Goal: Task Accomplishment & Management: Use online tool/utility

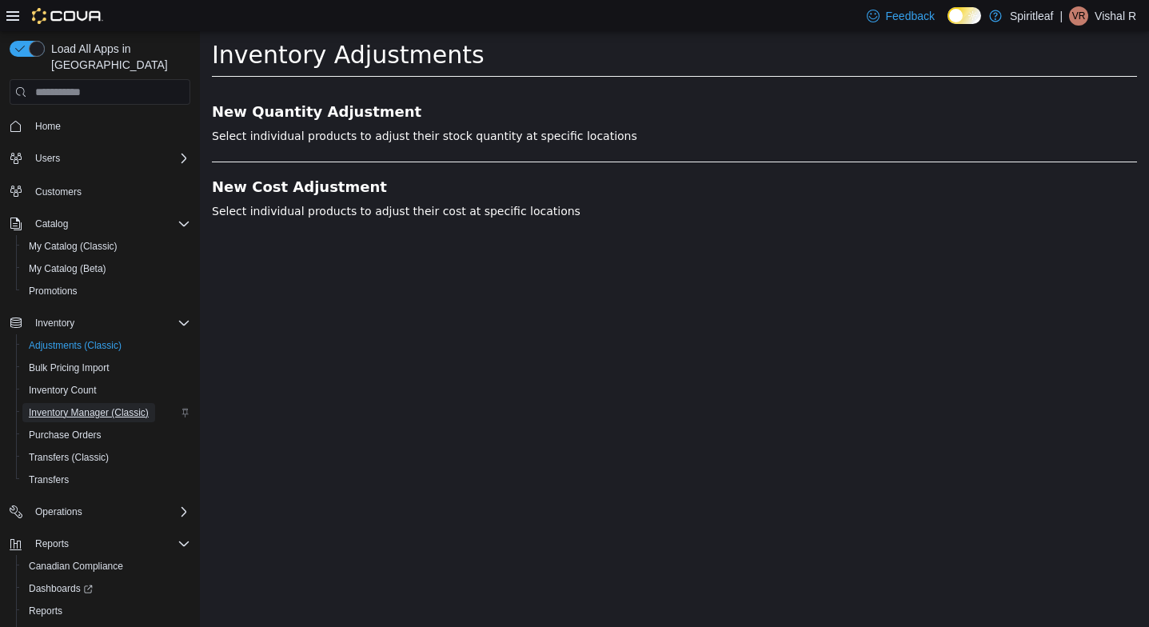
click at [94, 406] on span "Inventory Manager (Classic)" at bounding box center [89, 412] width 120 height 13
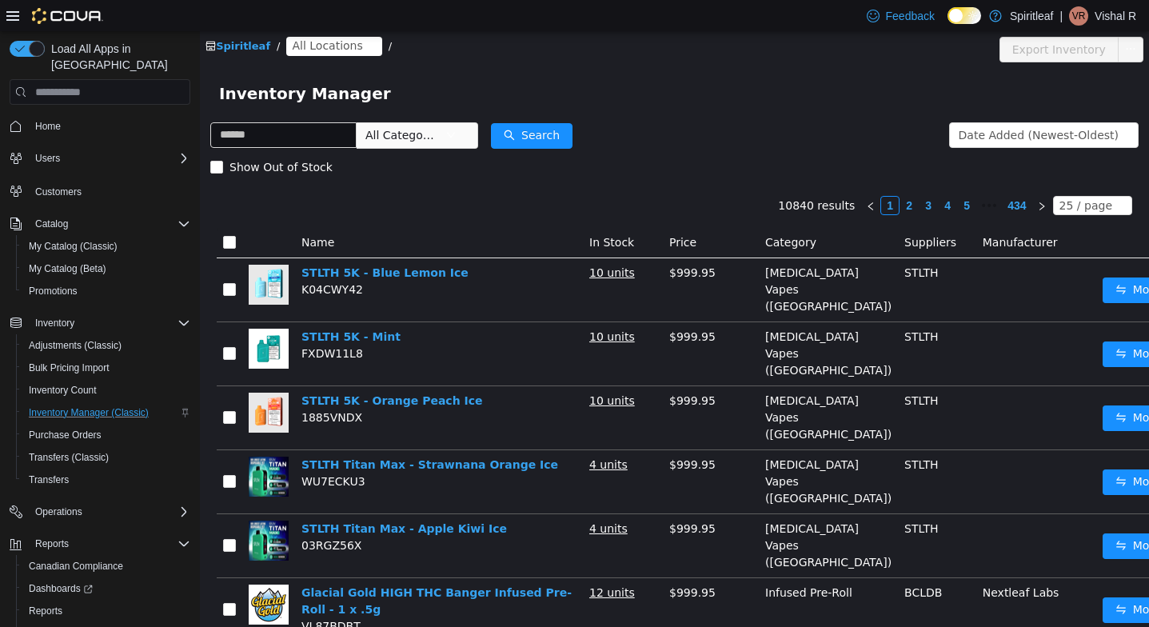
click at [315, 43] on span "All Locations" at bounding box center [327, 46] width 70 height 18
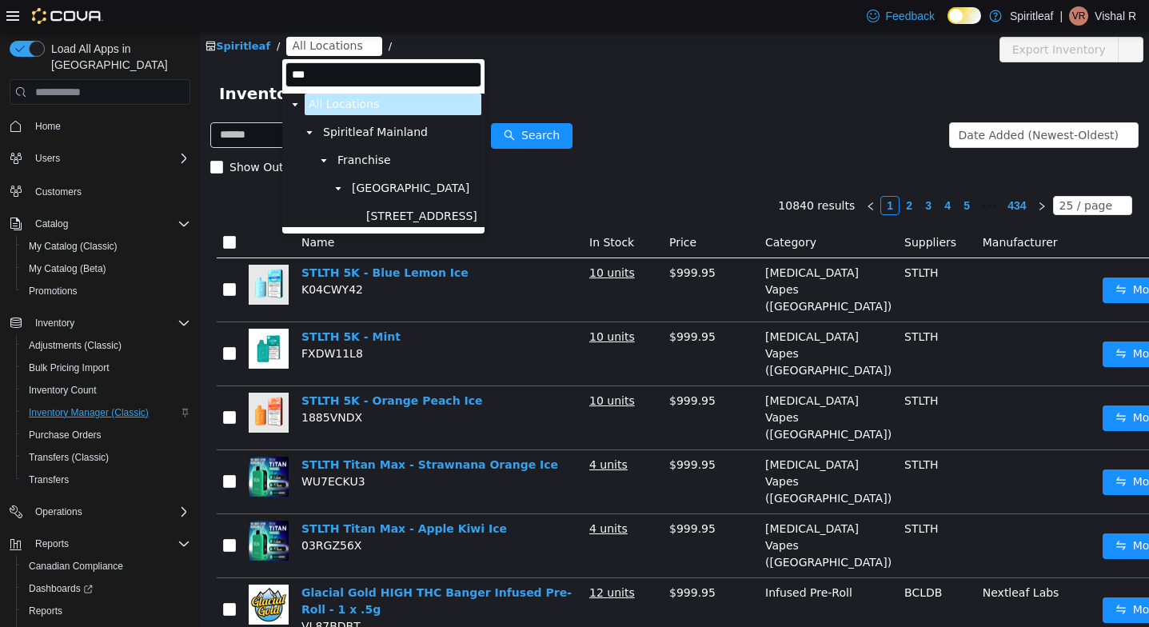
type input "***"
click at [398, 226] on span "[STREET_ADDRESS]" at bounding box center [421, 217] width 119 height 22
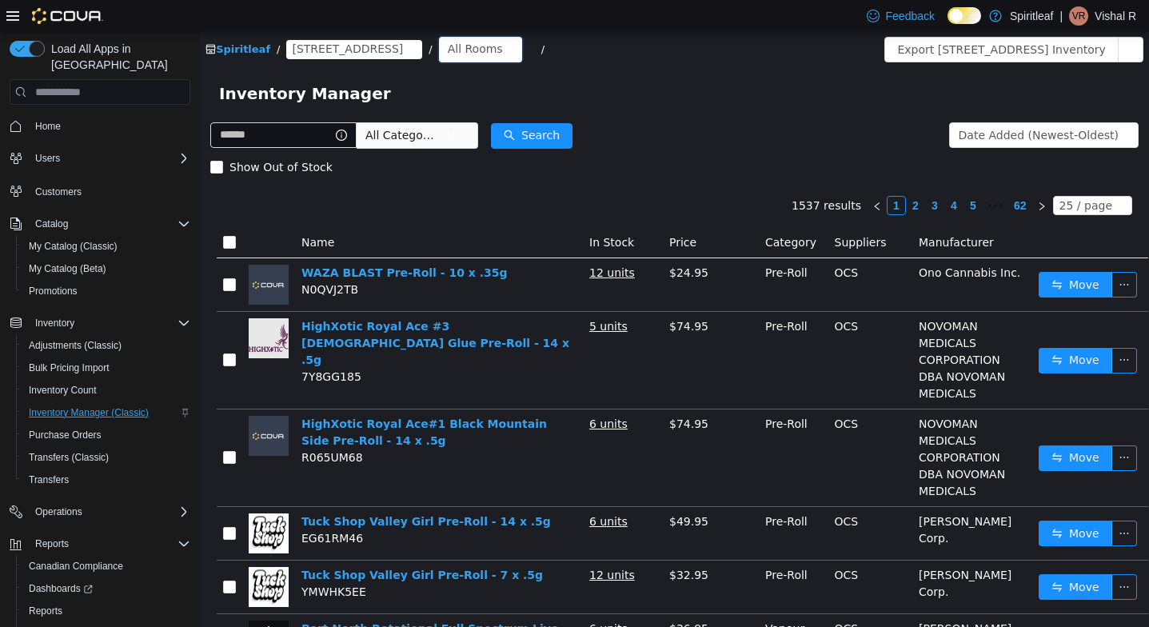
click at [503, 47] on div "All Rooms" at bounding box center [475, 49] width 55 height 24
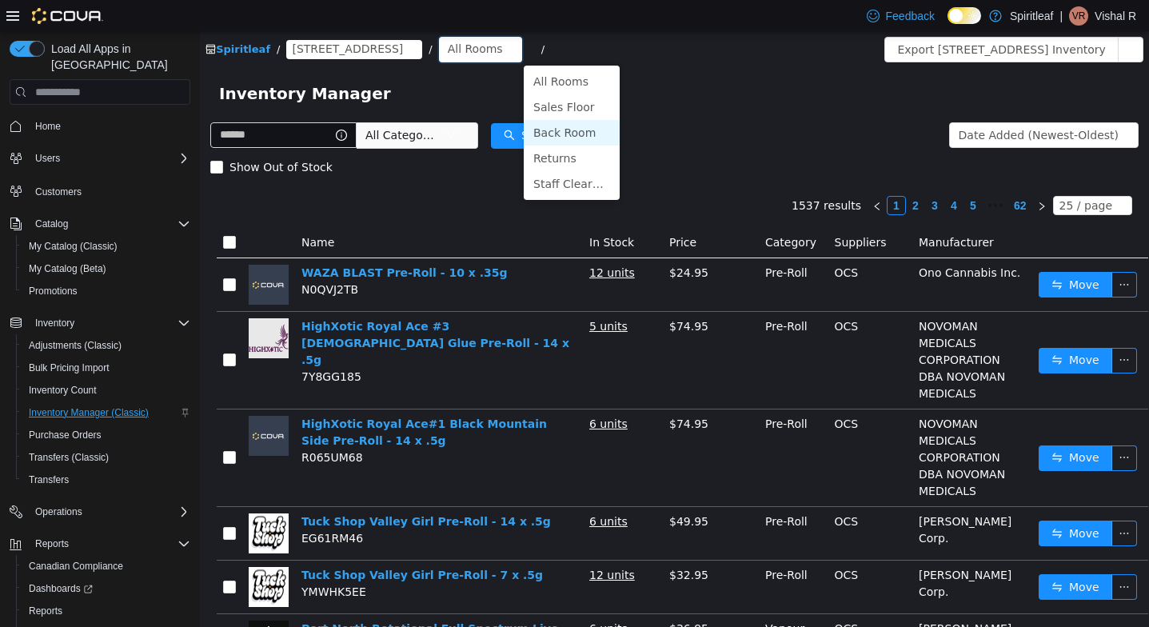
click at [557, 124] on li "Back Room" at bounding box center [572, 133] width 96 height 26
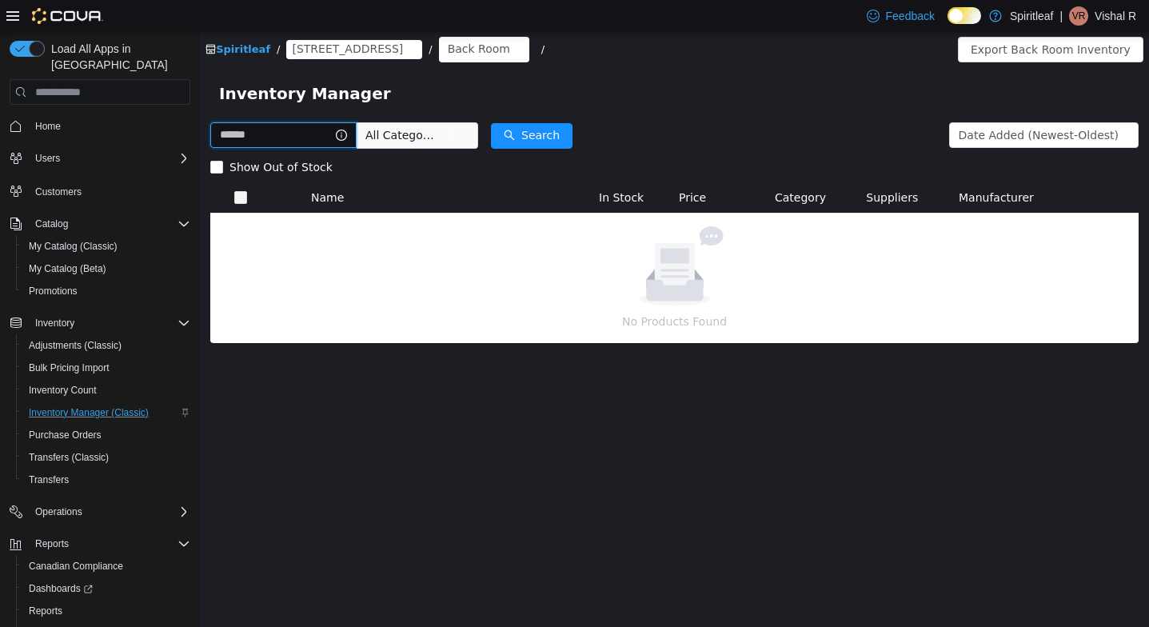
click at [303, 127] on input "text" at bounding box center [283, 135] width 146 height 26
click at [414, 135] on span "All Categories" at bounding box center [402, 135] width 73 height 16
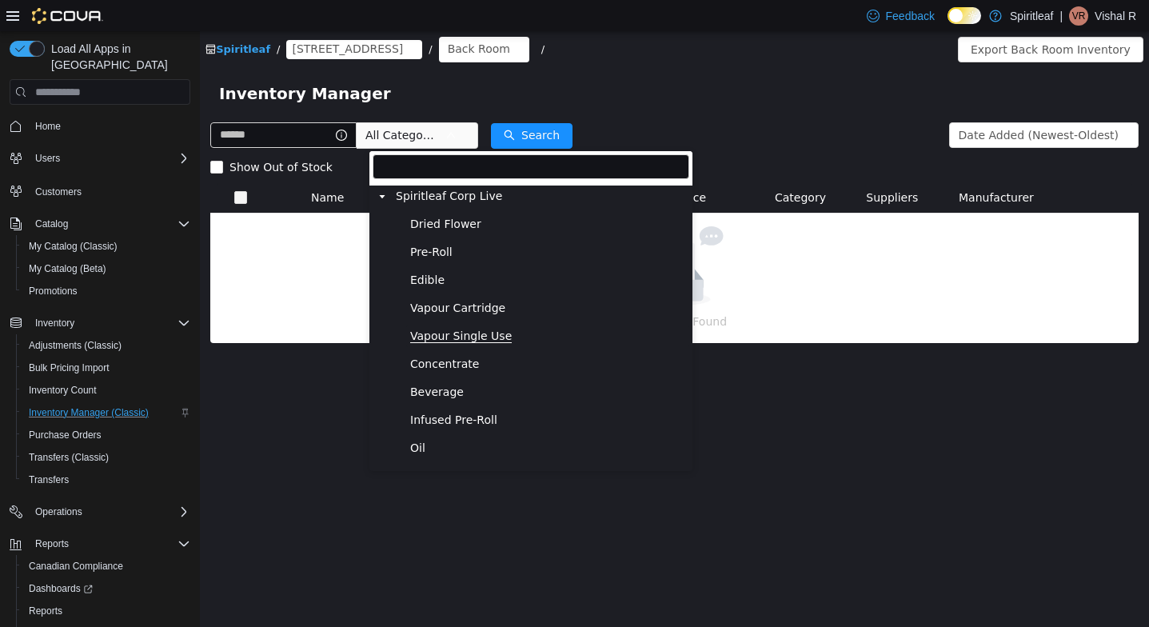
click at [439, 330] on span "Vapour Single Use" at bounding box center [461, 337] width 102 height 14
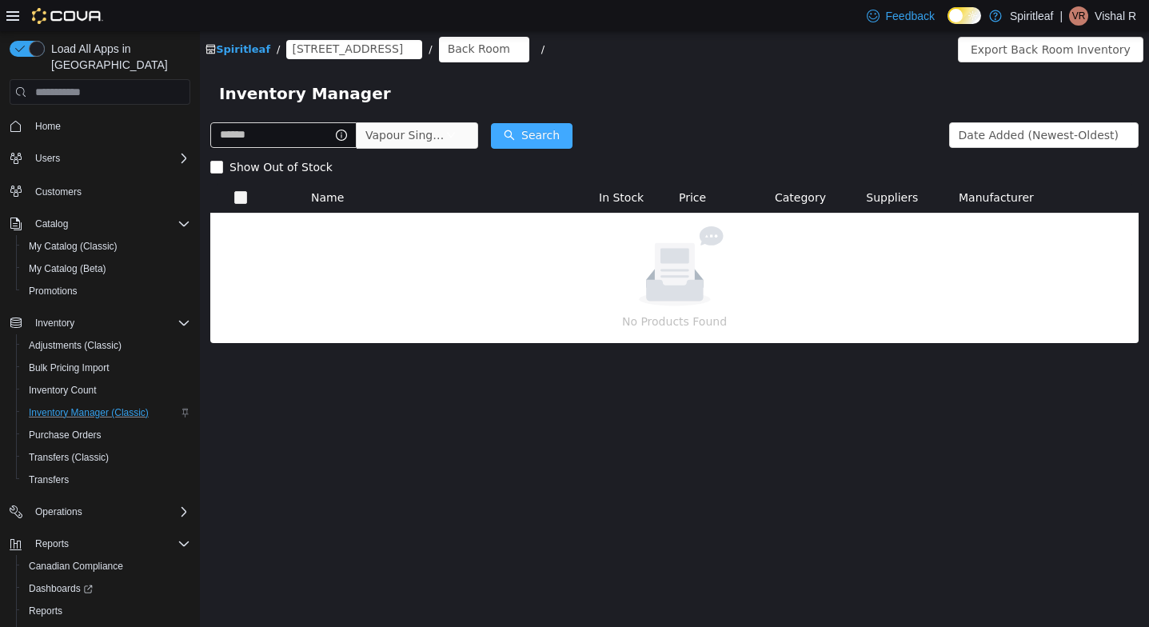
click at [565, 131] on button "Search" at bounding box center [532, 136] width 82 height 26
click at [510, 38] on div "Back Room" at bounding box center [479, 49] width 62 height 24
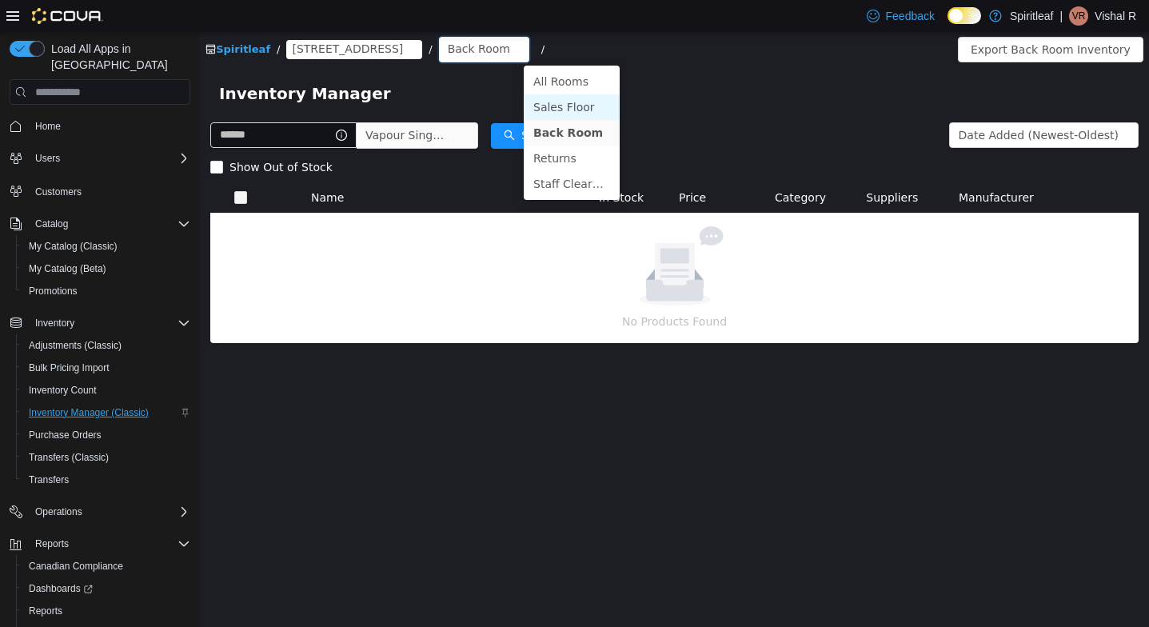
click at [567, 105] on li "Sales Floor" at bounding box center [572, 107] width 96 height 26
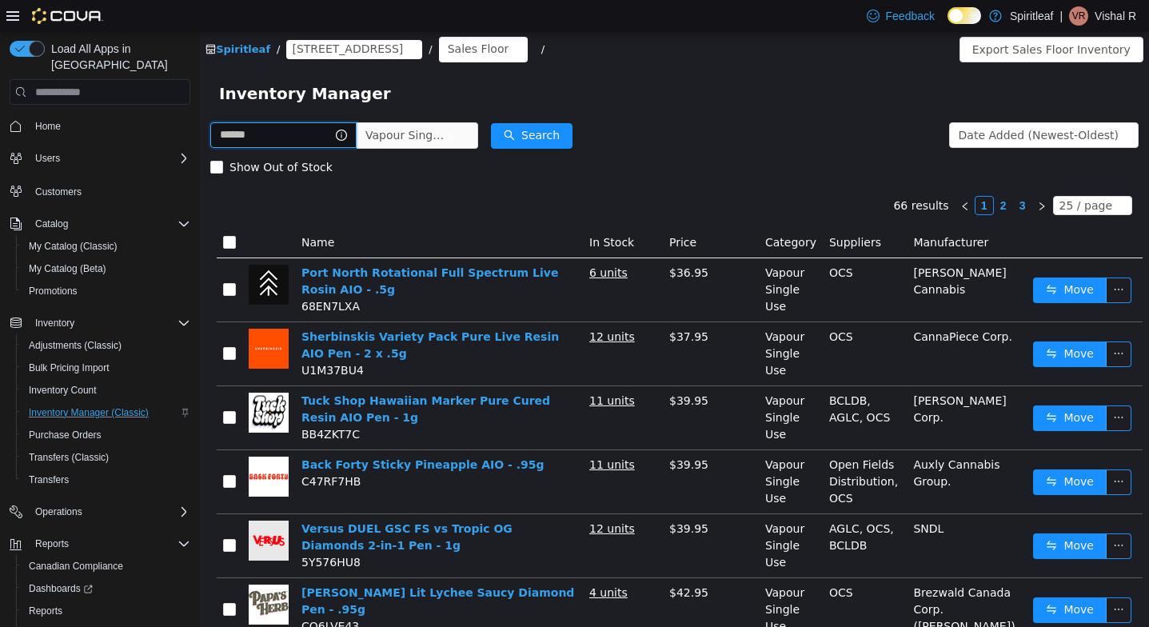
click at [301, 145] on input "text" at bounding box center [283, 135] width 146 height 26
type input "****"
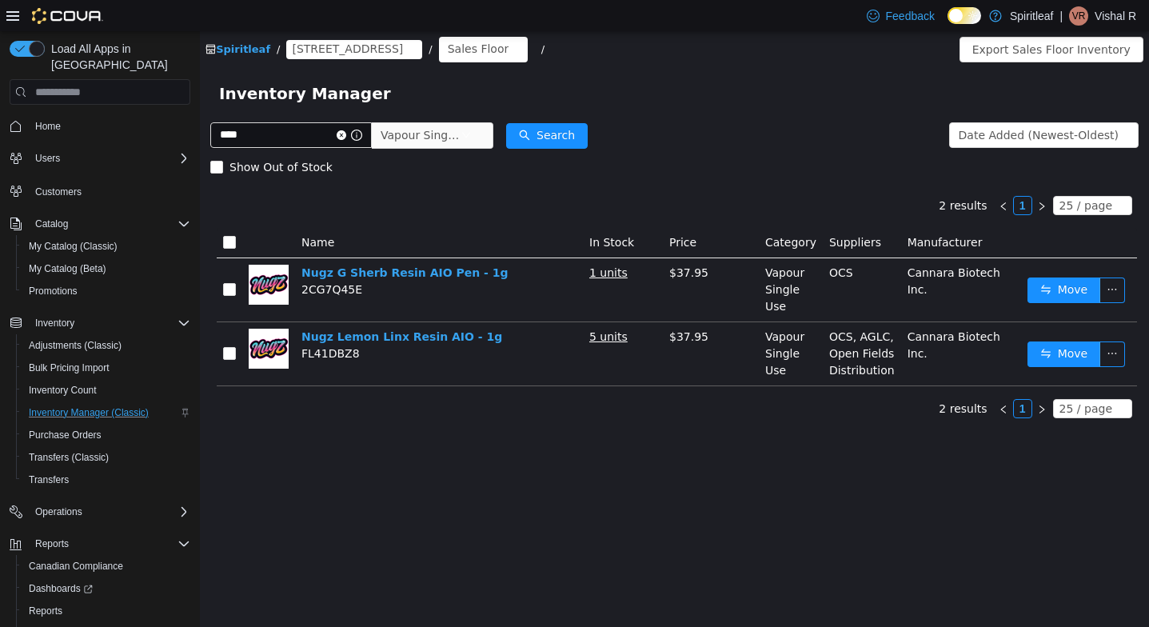
click at [746, 50] on div "Spiritleaf / [STREET_ADDRESS] / Sales Floor /" at bounding box center [596, 50] width 781 height 26
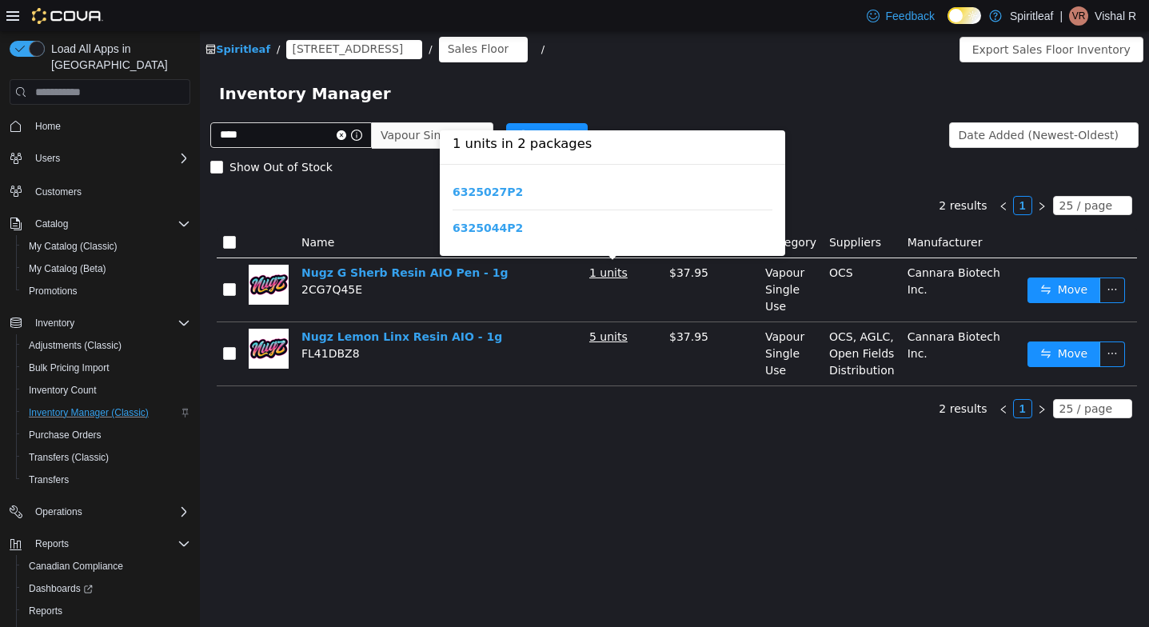
click at [616, 278] on u "1 units" at bounding box center [608, 272] width 38 height 13
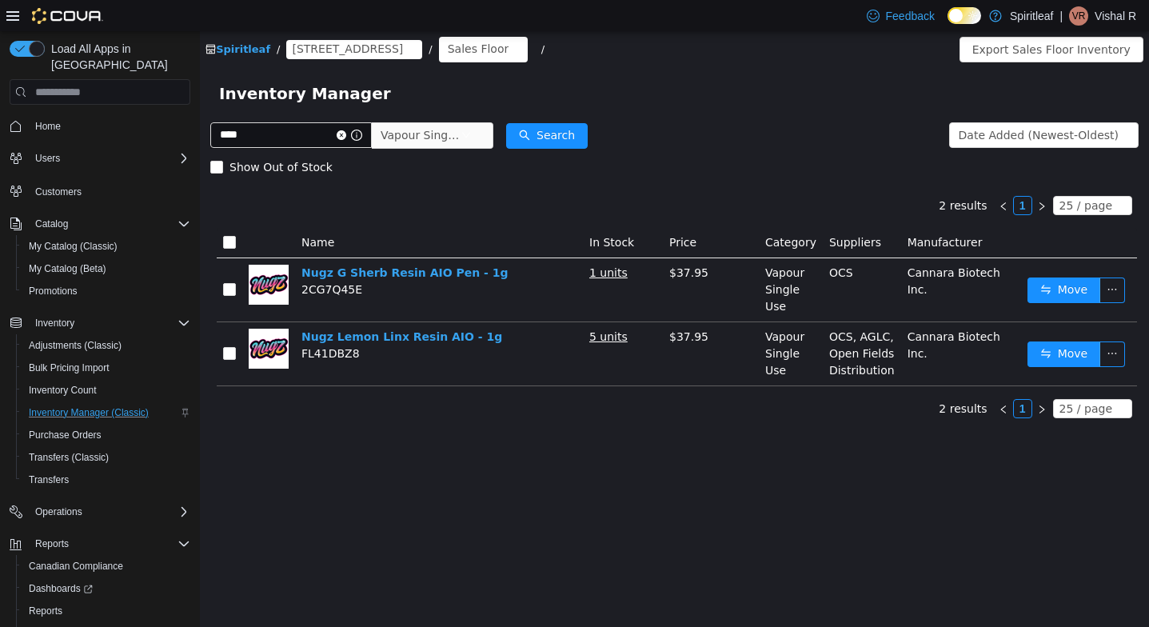
click at [739, 62] on div "Spiritleaf / [STREET_ADDRESS] / Sales Floor /" at bounding box center [596, 50] width 781 height 26
